Goal: Task Accomplishment & Management: Manage account settings

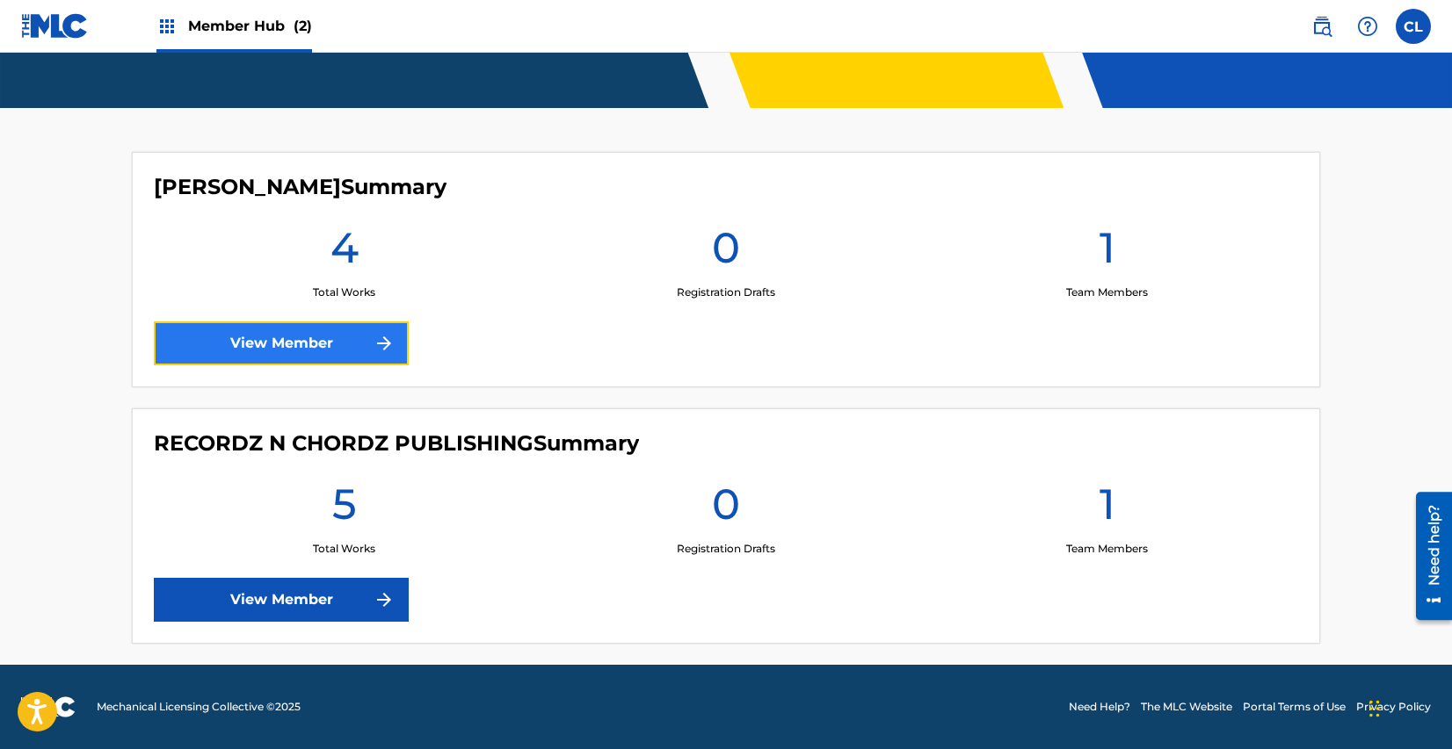
click at [342, 349] on link "View Member" at bounding box center [281, 344] width 255 height 44
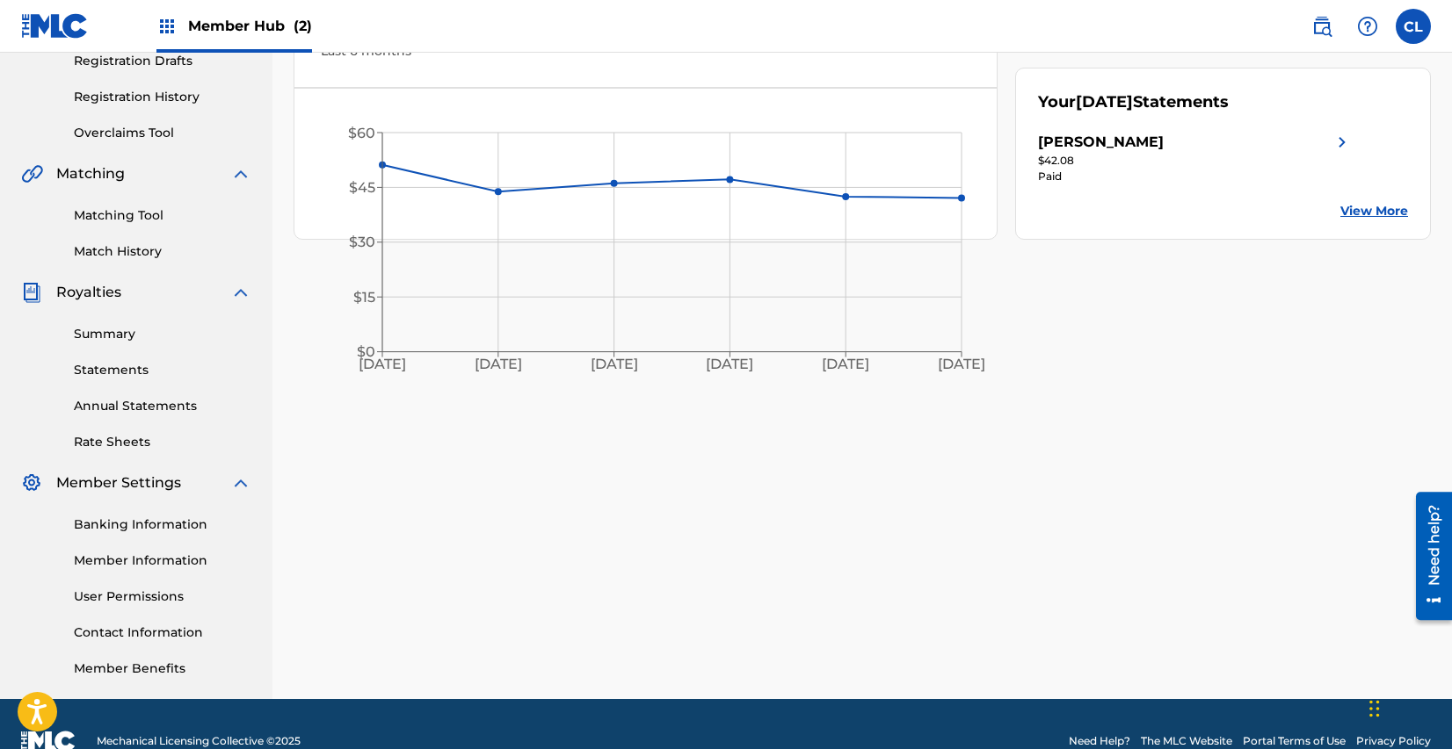
scroll to position [320, 0]
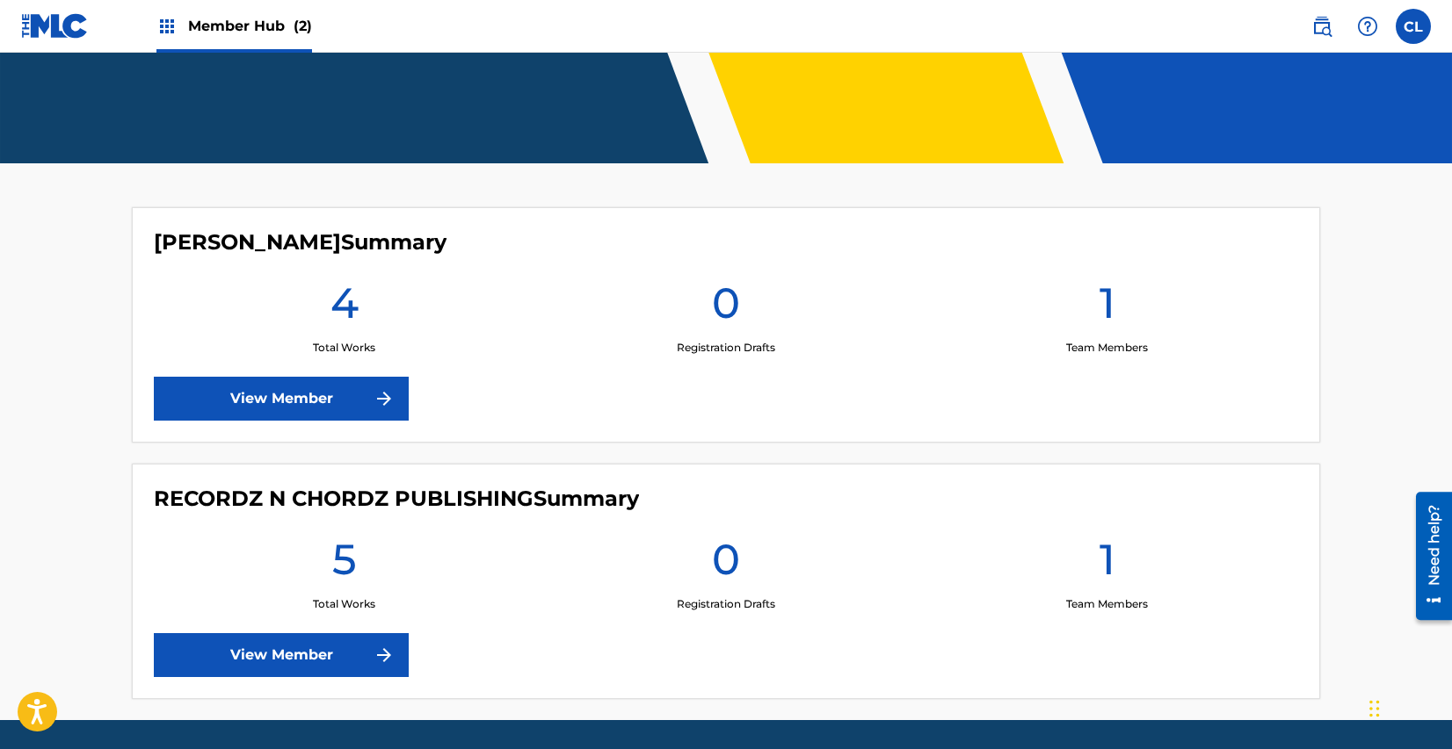
scroll to position [375, 0]
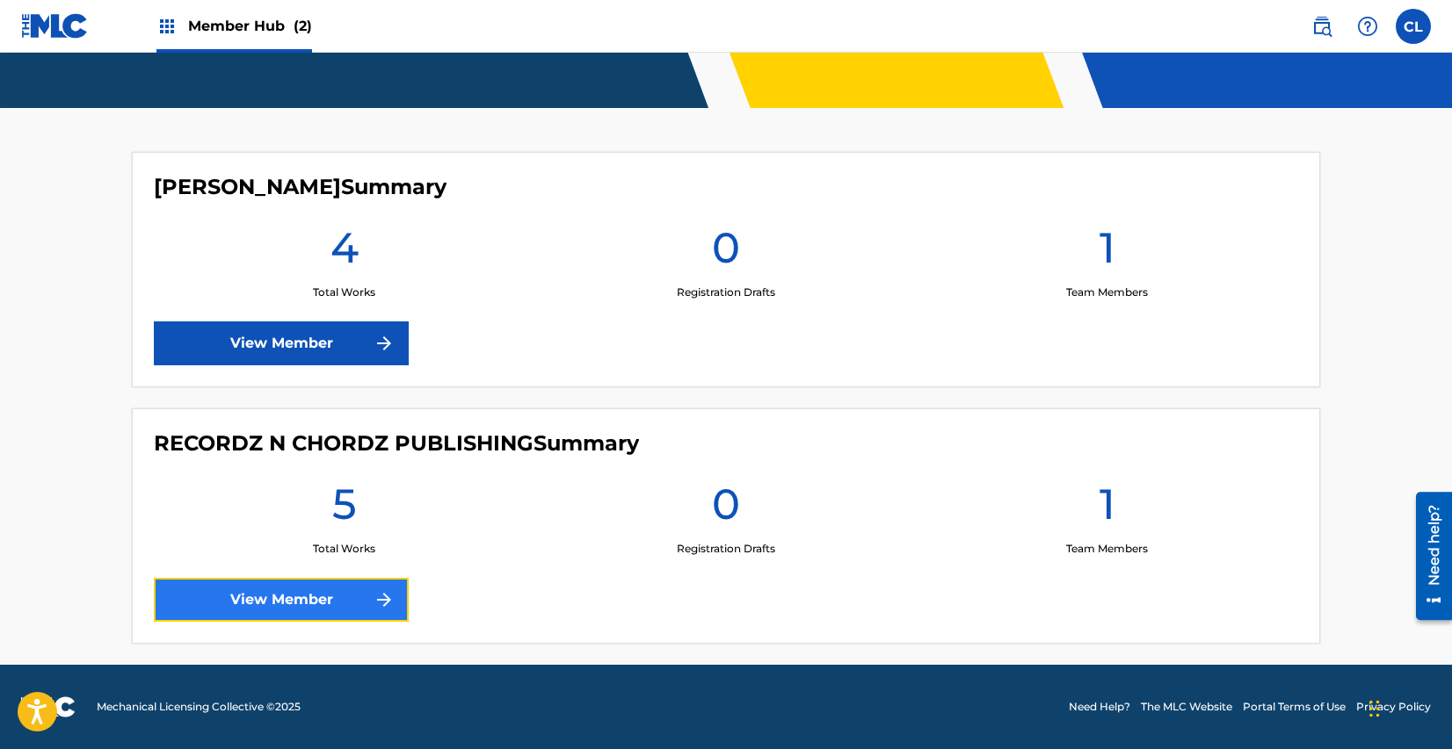
click at [326, 601] on link "View Member" at bounding box center [281, 600] width 255 height 44
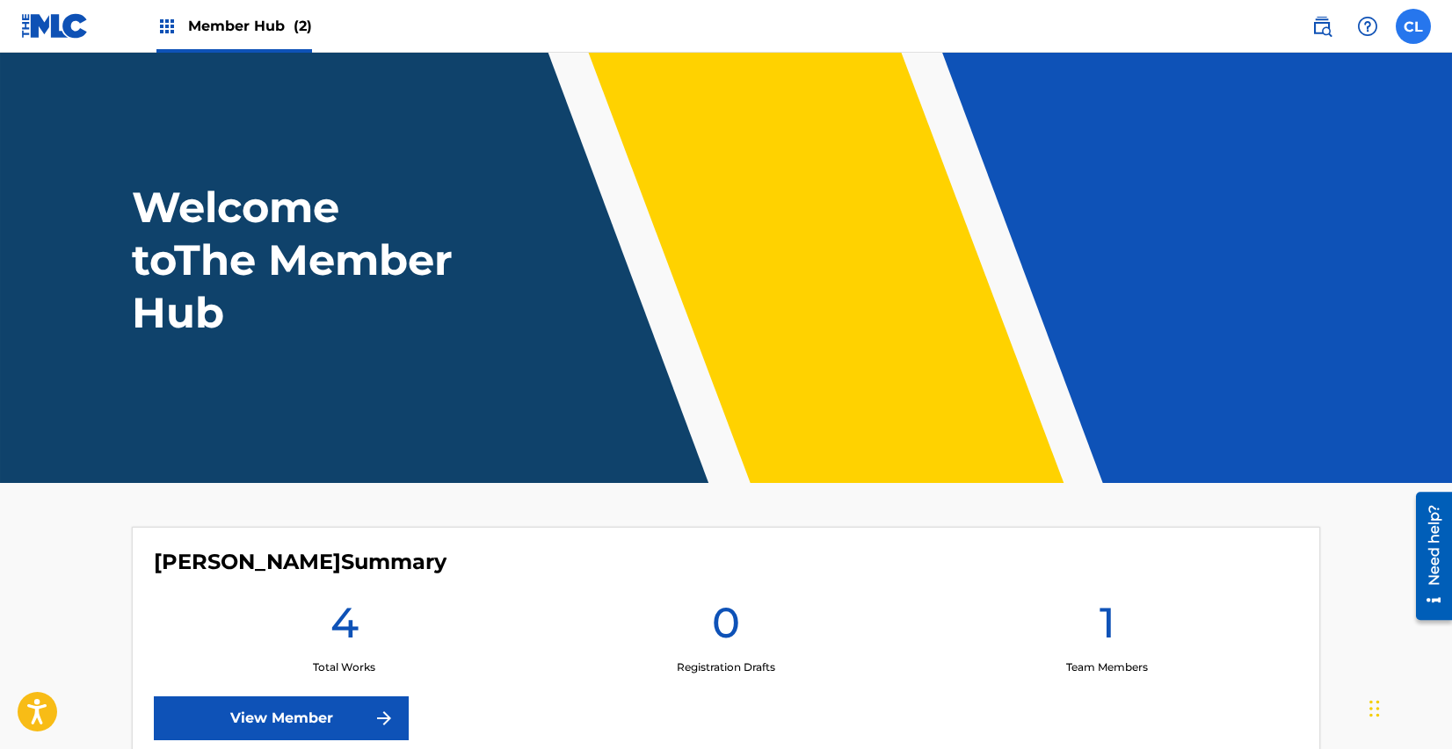
click at [1419, 40] on label at bounding box center [1412, 26] width 35 height 35
click at [1413, 26] on input "CL [PERSON_NAME] [EMAIL_ADDRESS][DOMAIN_NAME] Notification Preferences Profile …" at bounding box center [1413, 26] width 0 height 0
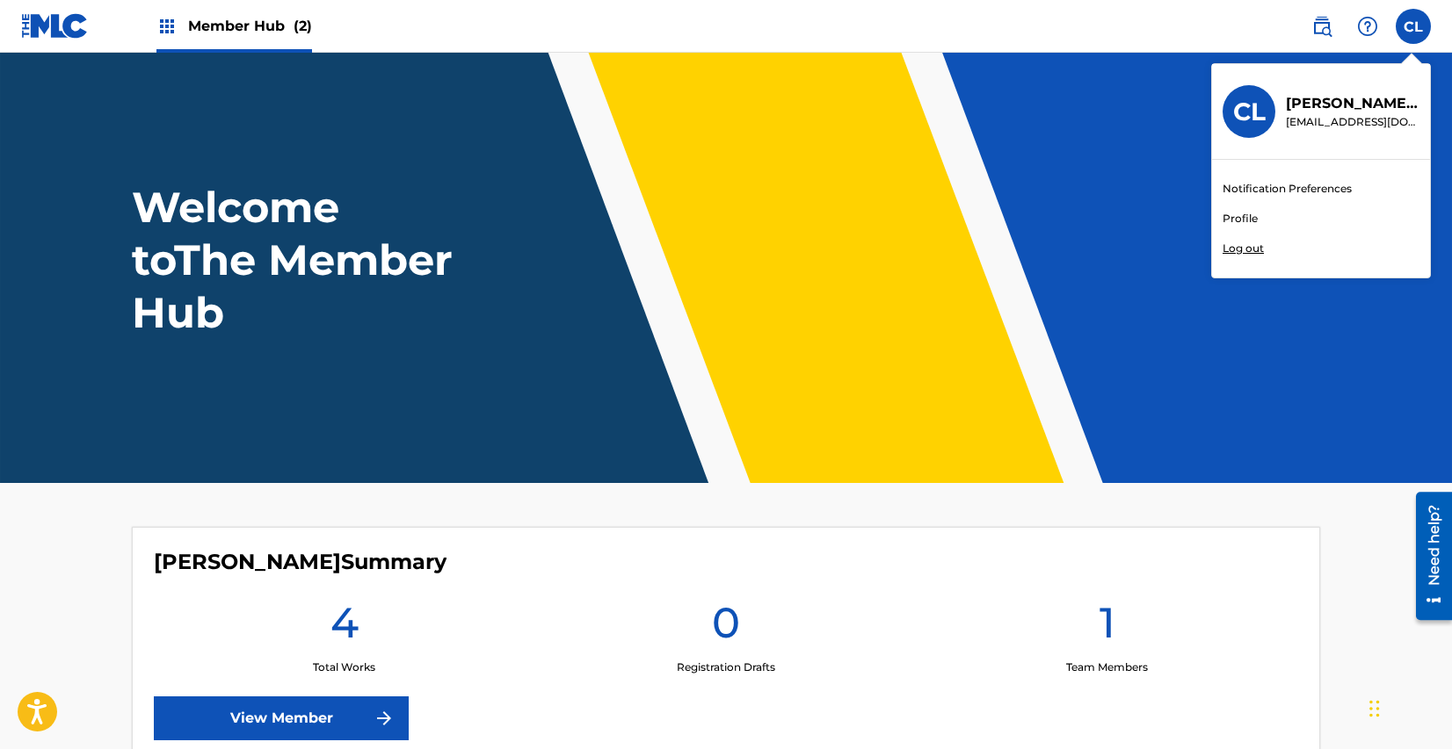
click at [1248, 248] on p "Log out" at bounding box center [1242, 249] width 41 height 16
click at [1413, 26] on input "CL [PERSON_NAME] [EMAIL_ADDRESS][DOMAIN_NAME] Notification Preferences Profile …" at bounding box center [1413, 26] width 0 height 0
